Goal: Task Accomplishment & Management: Complete application form

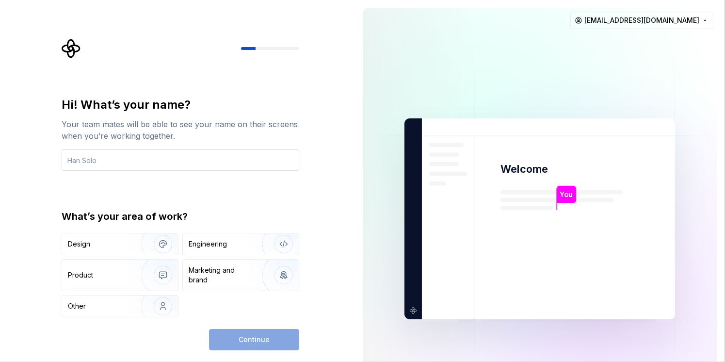
click at [208, 159] on input "text" at bounding box center [181, 159] width 238 height 21
type input "Anderson"
click at [284, 196] on div "Hi! What’s your name? Your team mates will be able to see your name on their sc…" at bounding box center [181, 207] width 238 height 220
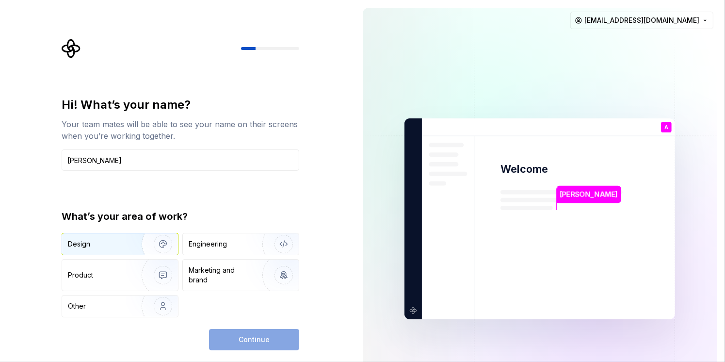
click at [166, 244] on img "button" at bounding box center [157, 243] width 62 height 65
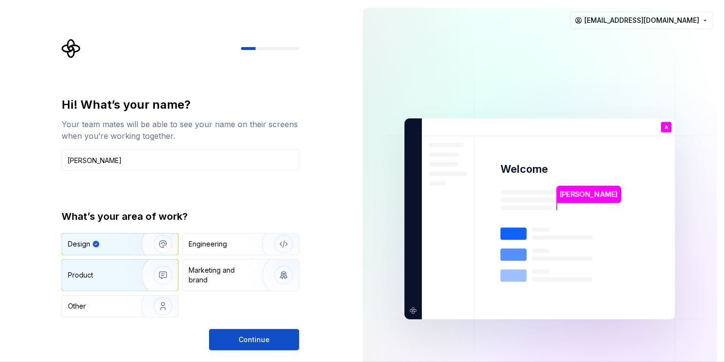
click at [168, 271] on img "button" at bounding box center [157, 274] width 62 height 65
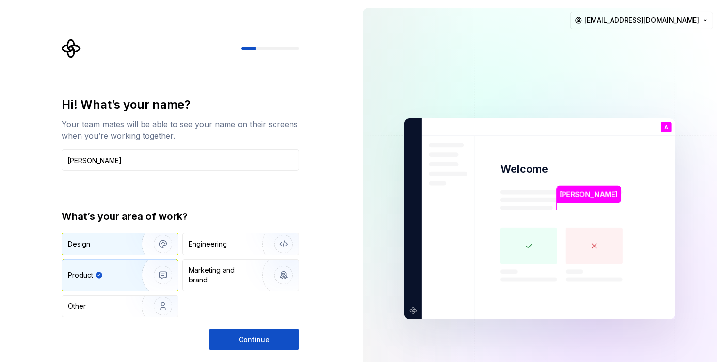
click at [165, 243] on img "button" at bounding box center [157, 243] width 62 height 65
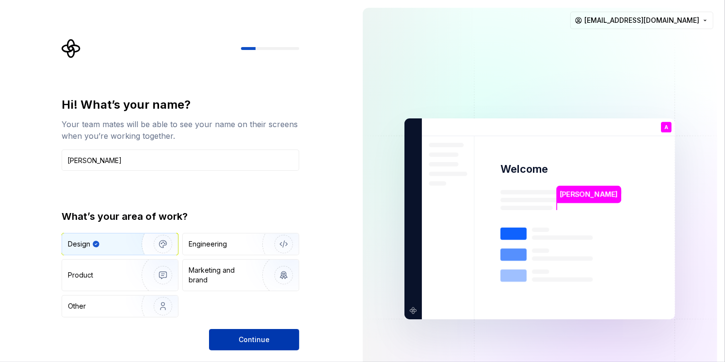
click at [257, 335] on span "Continue" at bounding box center [254, 340] width 31 height 10
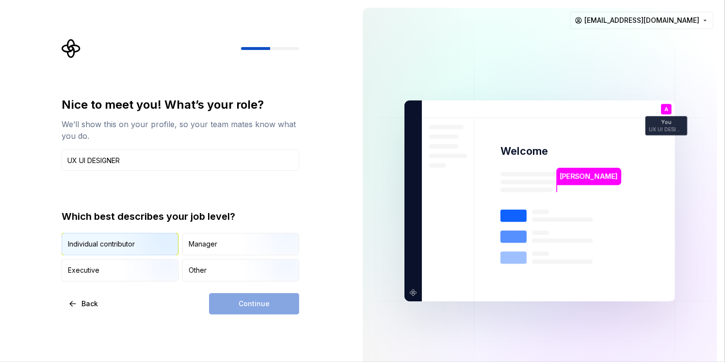
type input "UX UI DESIGNER"
click at [122, 244] on div "Individual contributor" at bounding box center [101, 244] width 67 height 10
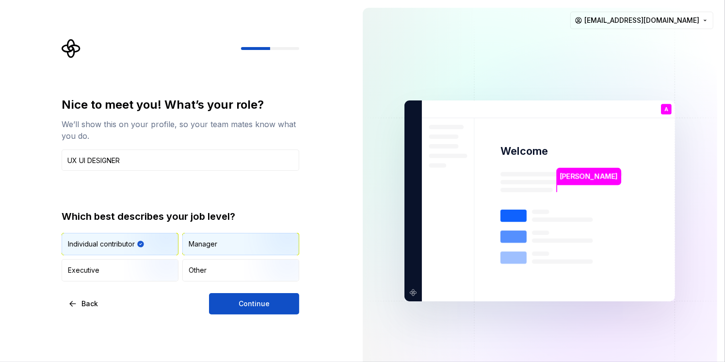
click at [221, 254] on div "Manager" at bounding box center [241, 243] width 116 height 21
click at [132, 247] on img "button" at bounding box center [155, 256] width 62 height 65
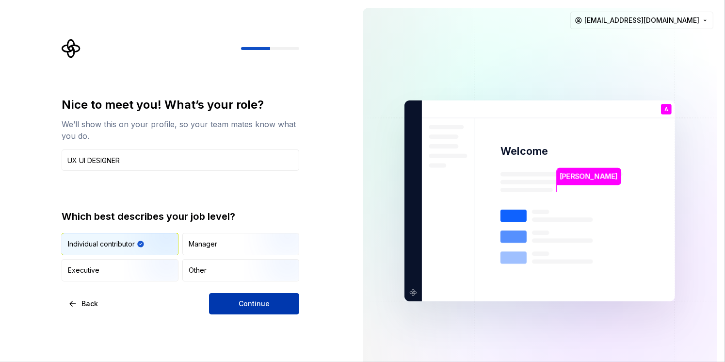
click at [236, 304] on button "Continue" at bounding box center [254, 303] width 90 height 21
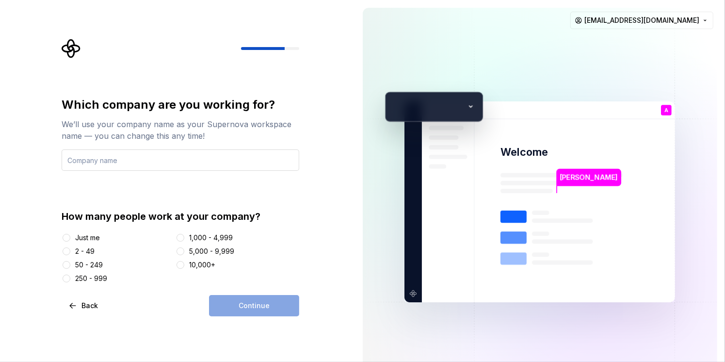
click at [155, 159] on input "text" at bounding box center [181, 159] width 238 height 21
type input "Hibrids"
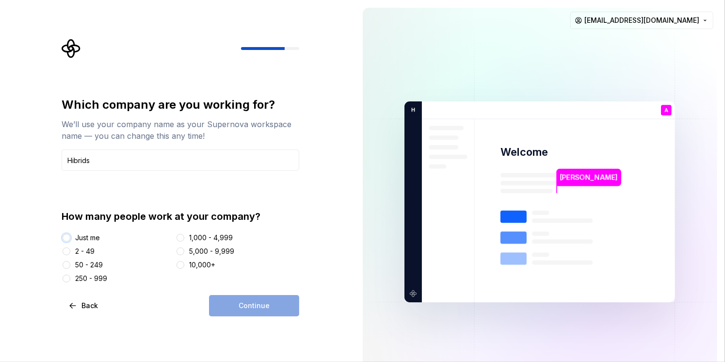
click at [69, 238] on button "Just me" at bounding box center [67, 238] width 8 height 8
click at [65, 251] on button "2 - 49" at bounding box center [67, 251] width 8 height 8
click at [66, 238] on button "Just me" at bounding box center [67, 238] width 8 height 8
click at [262, 303] on span "Continue" at bounding box center [254, 306] width 31 height 10
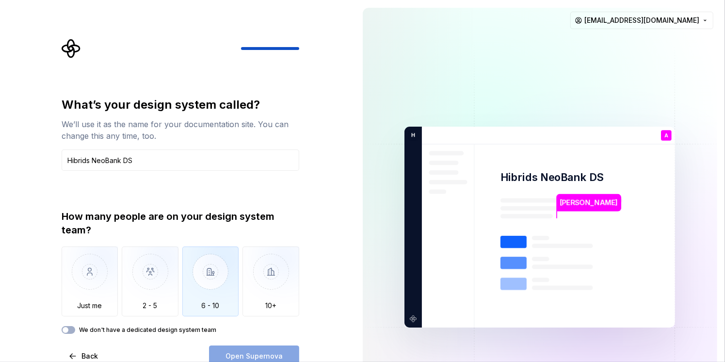
type input "Hibrids NeoBank DS"
click at [231, 266] on img "button" at bounding box center [210, 278] width 57 height 65
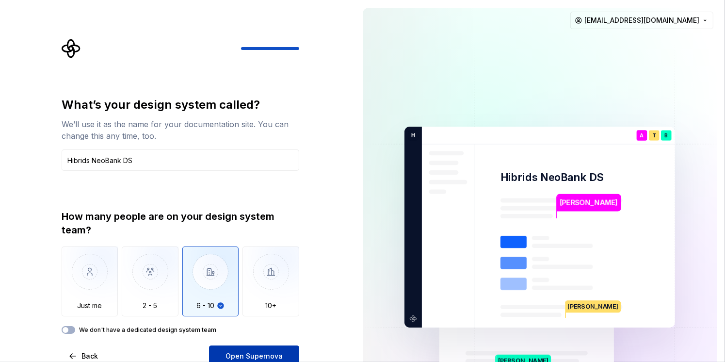
click at [241, 356] on span "Open Supernova" at bounding box center [253, 356] width 57 height 10
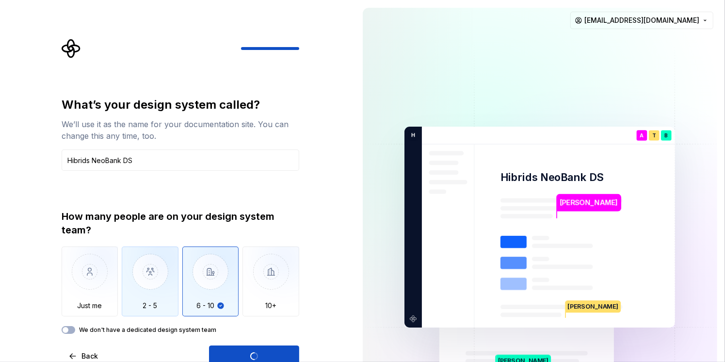
click at [162, 277] on img "button" at bounding box center [150, 278] width 57 height 65
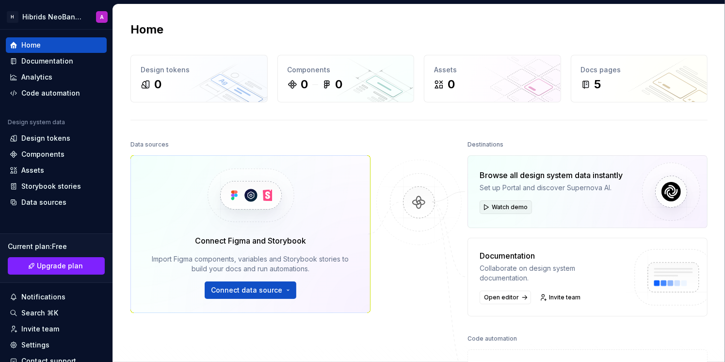
click at [520, 211] on button "Watch demo" at bounding box center [506, 207] width 52 height 14
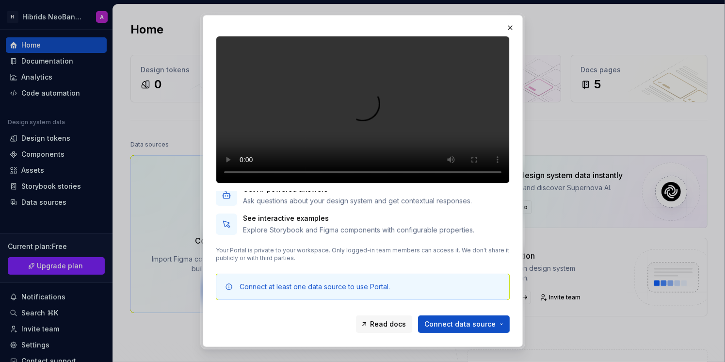
scroll to position [108, 0]
click at [452, 320] on span "Connect data source" at bounding box center [459, 324] width 71 height 10
click at [400, 261] on p "Your Portal is private to your workspace. Only logged-in team members can acces…" at bounding box center [363, 254] width 294 height 16
click at [506, 27] on button "button" at bounding box center [510, 28] width 14 height 14
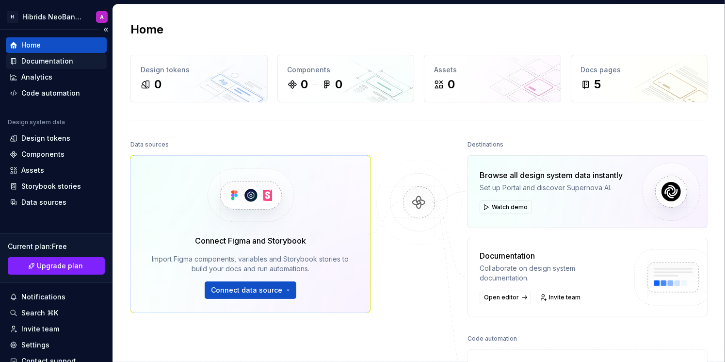
click at [56, 63] on div "Documentation" at bounding box center [47, 61] width 52 height 10
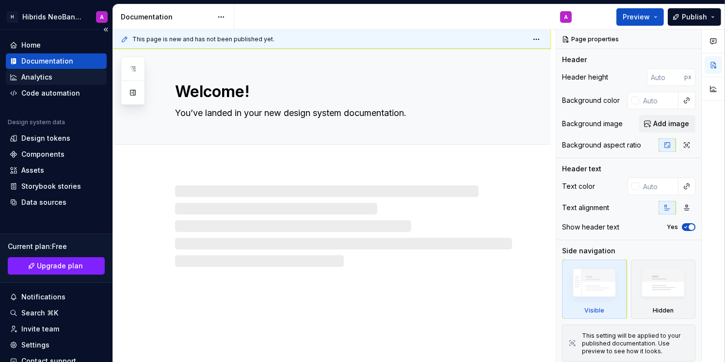
click at [58, 76] on div "Analytics" at bounding box center [56, 77] width 93 height 10
type textarea "*"
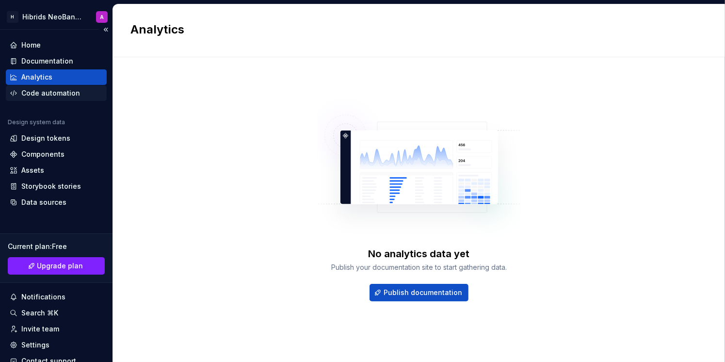
click at [58, 97] on div "Code automation" at bounding box center [50, 93] width 59 height 10
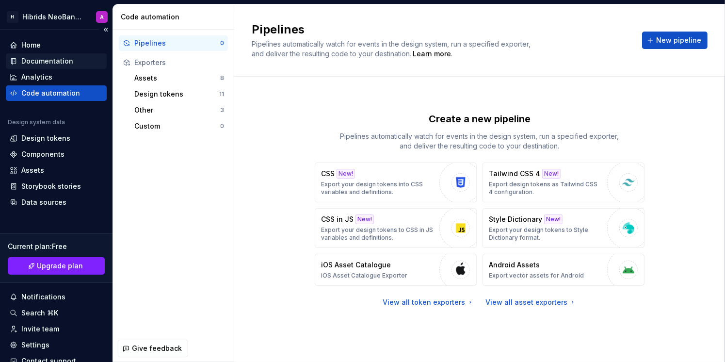
click at [54, 64] on div "Documentation" at bounding box center [47, 61] width 52 height 10
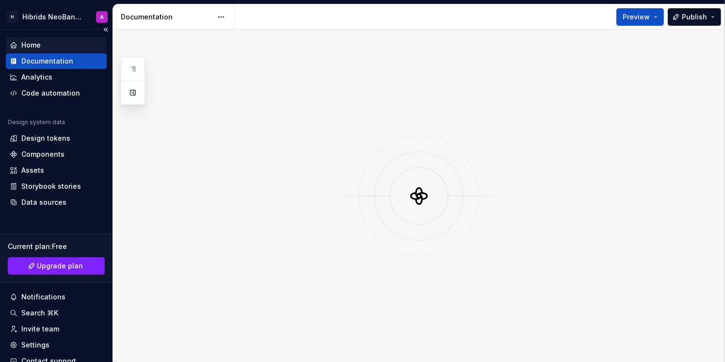
click at [57, 49] on div "Home" at bounding box center [56, 45] width 93 height 10
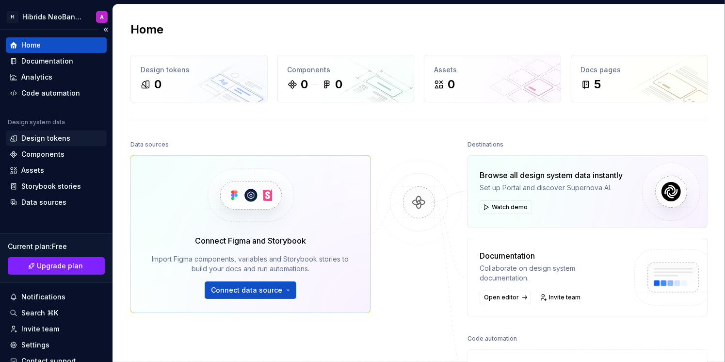
click at [61, 134] on div "Design tokens" at bounding box center [45, 138] width 49 height 10
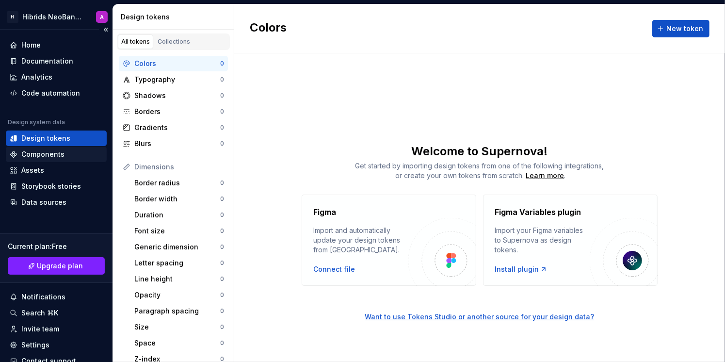
click at [59, 151] on div "Components" at bounding box center [42, 154] width 43 height 10
